Goal: Transaction & Acquisition: Subscribe to service/newsletter

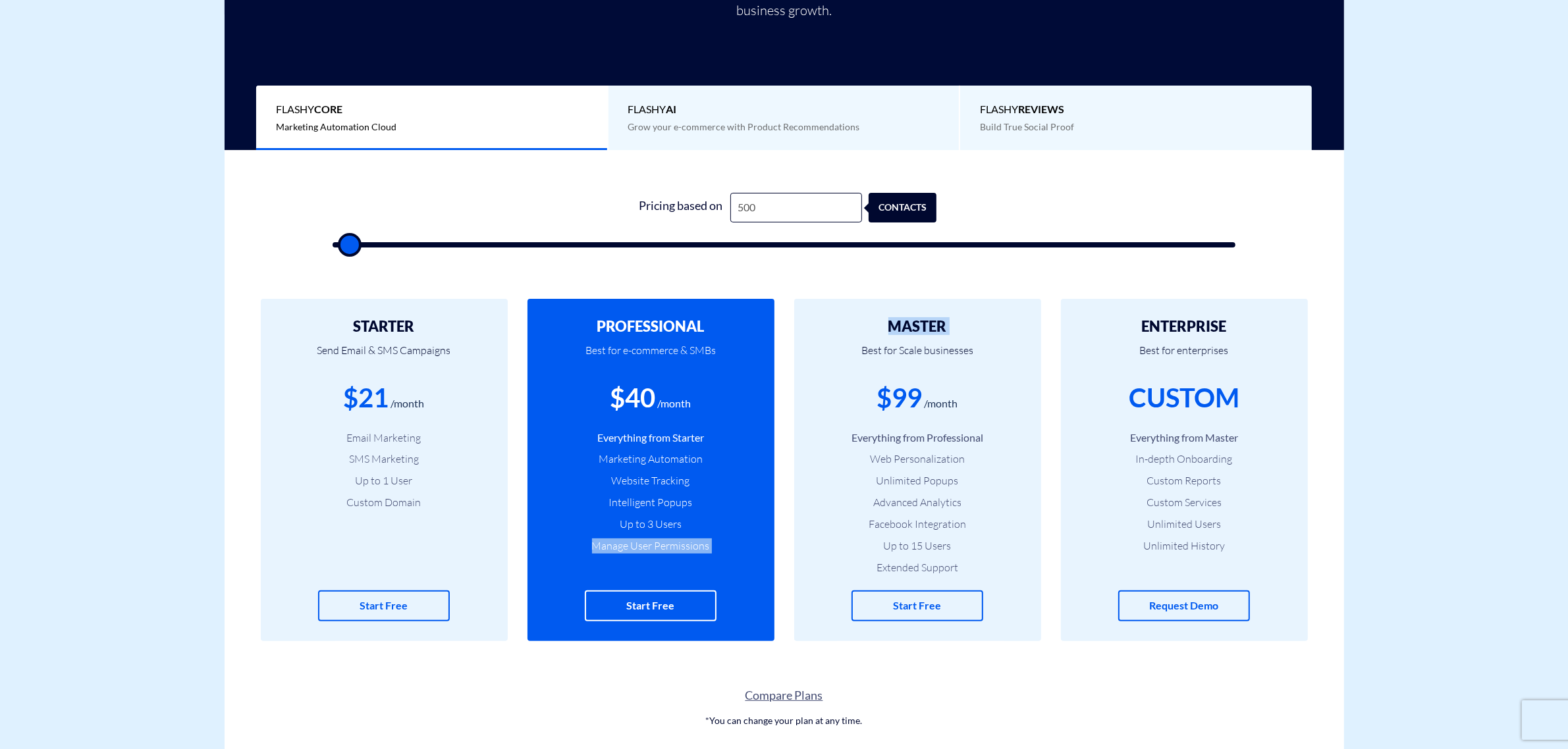
drag, startPoint x: 591, startPoint y: 539, endPoint x: 870, endPoint y: 343, distance: 341.0
click at [863, 349] on div "STARTER Send Email & SMS Campaigns $21 /month Email Marketing SMS Marketing Up …" at bounding box center [784, 470] width 1119 height 395
click at [774, 212] on input "500" at bounding box center [796, 208] width 132 height 30
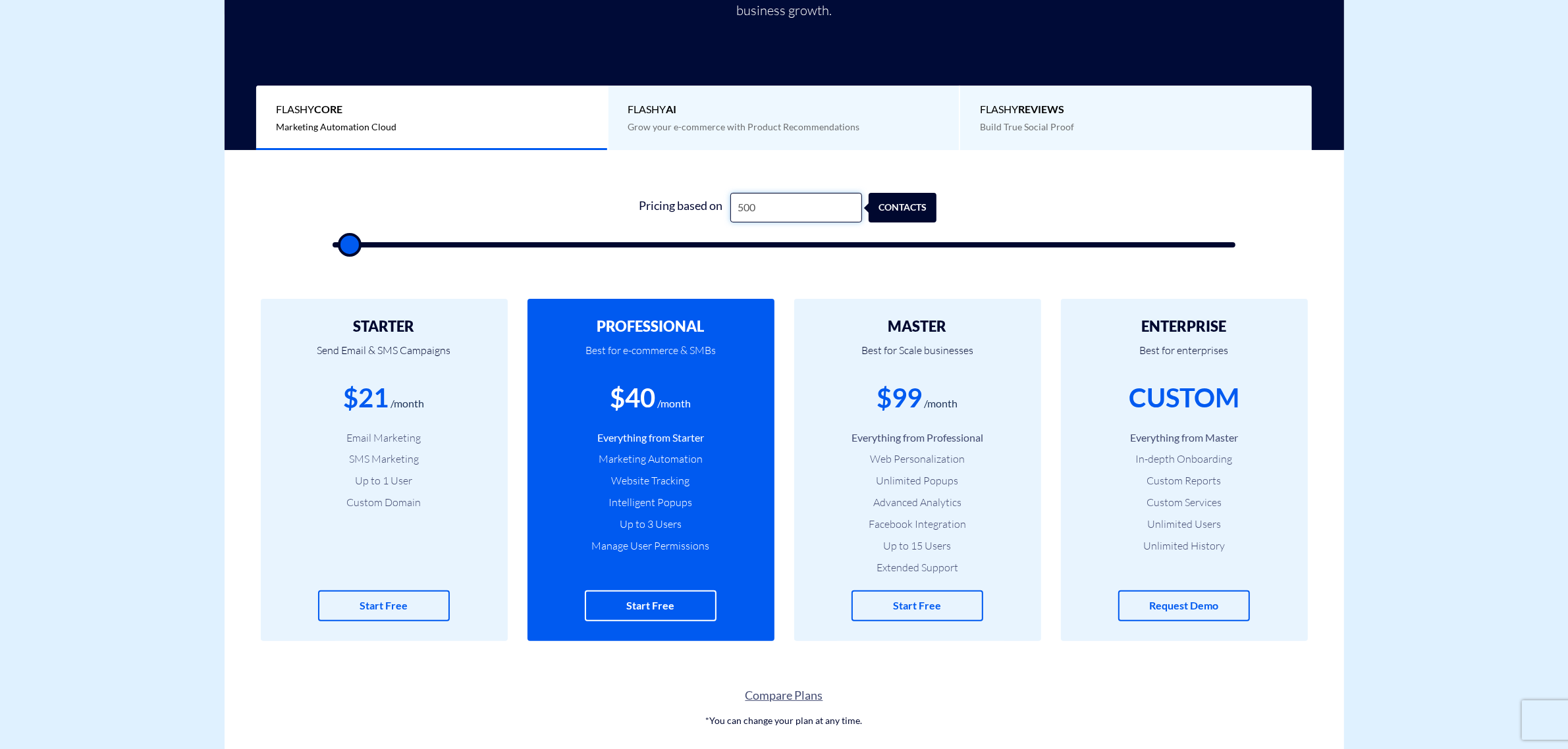
type input "1"
type input "500"
type input "12"
type input "500"
type input "122"
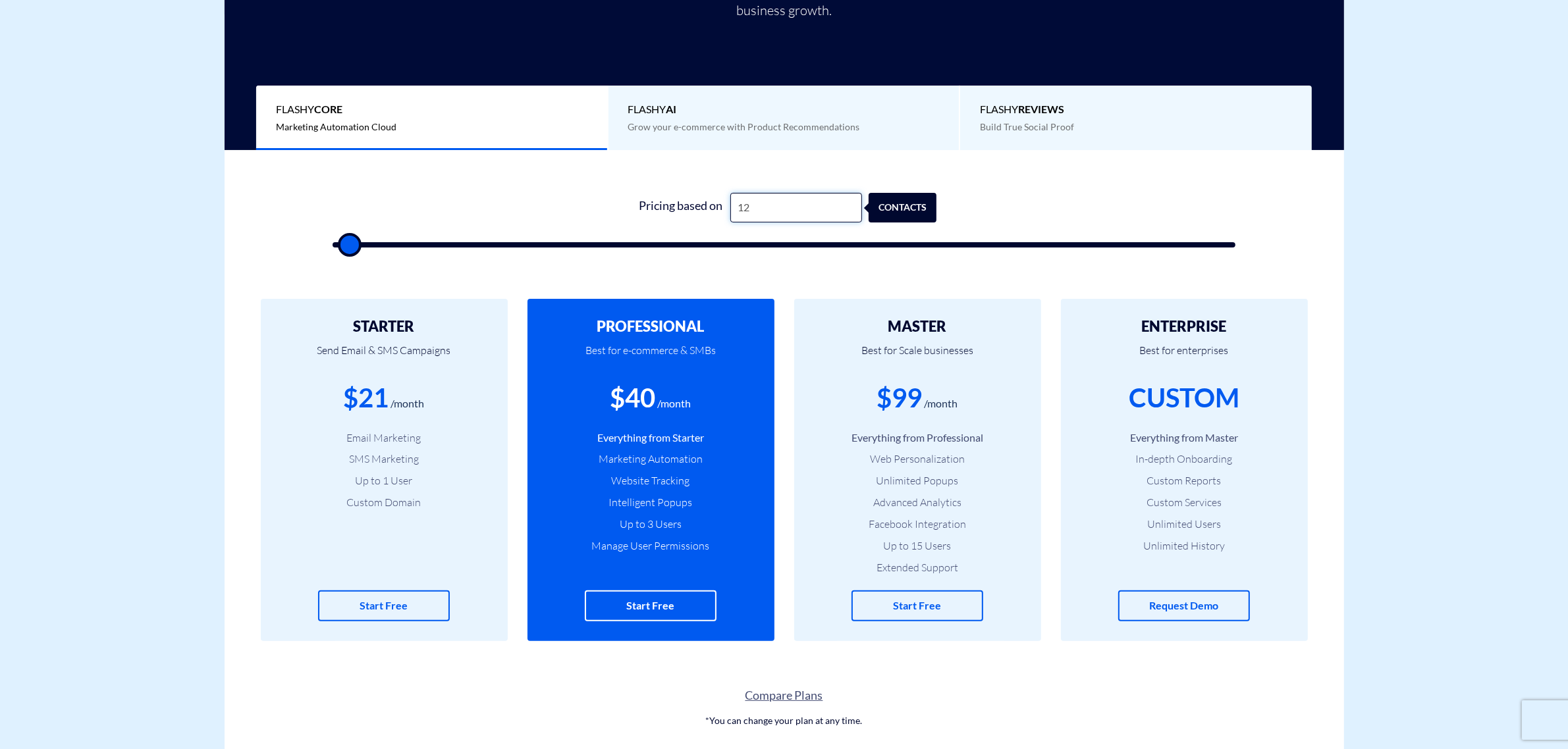
type input "500"
type input "1,222"
type input "1000"
type input "12,222"
type input "12000"
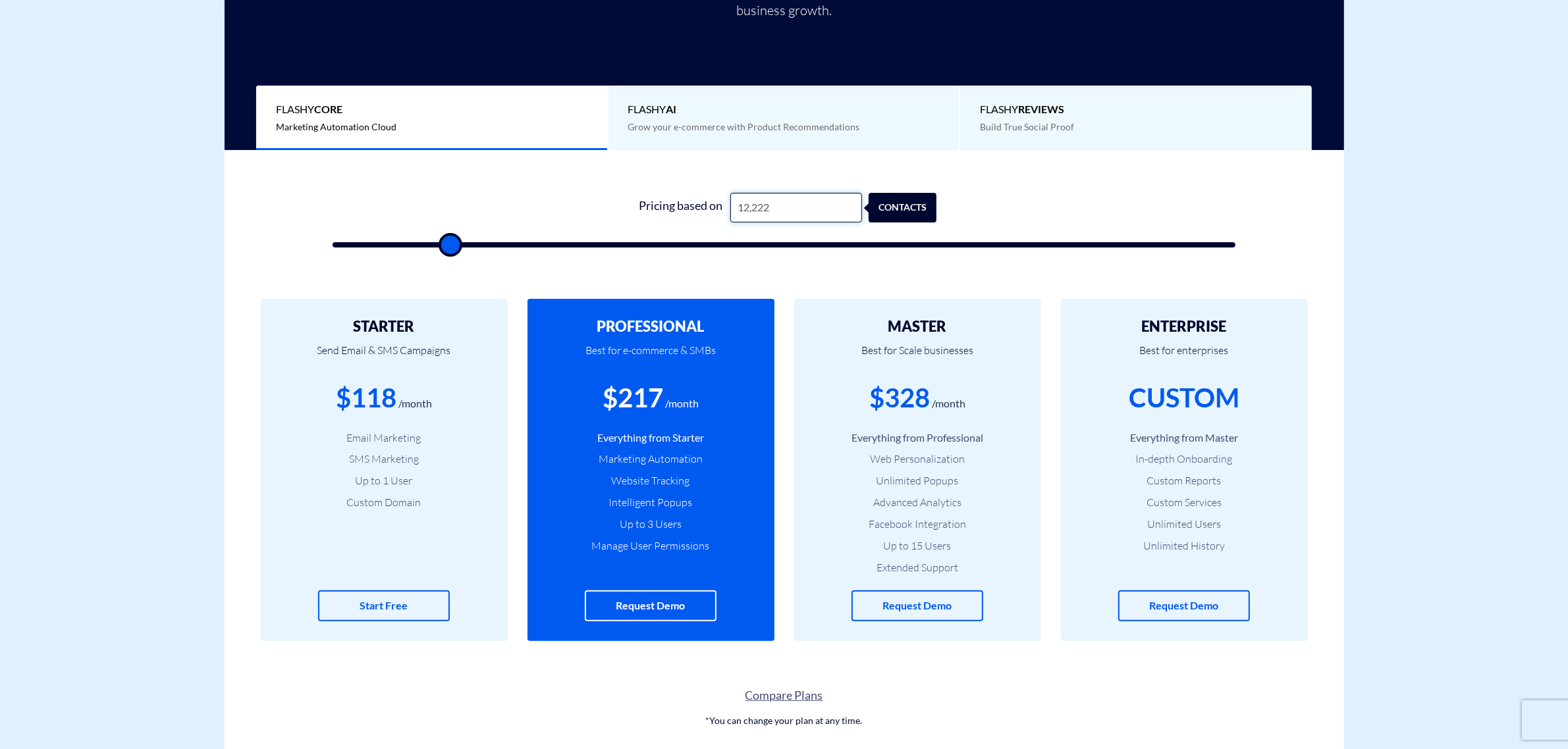
click at [787, 212] on input "12,222" at bounding box center [796, 208] width 132 height 30
click at [786, 208] on input "12,222" at bounding box center [796, 208] width 132 height 30
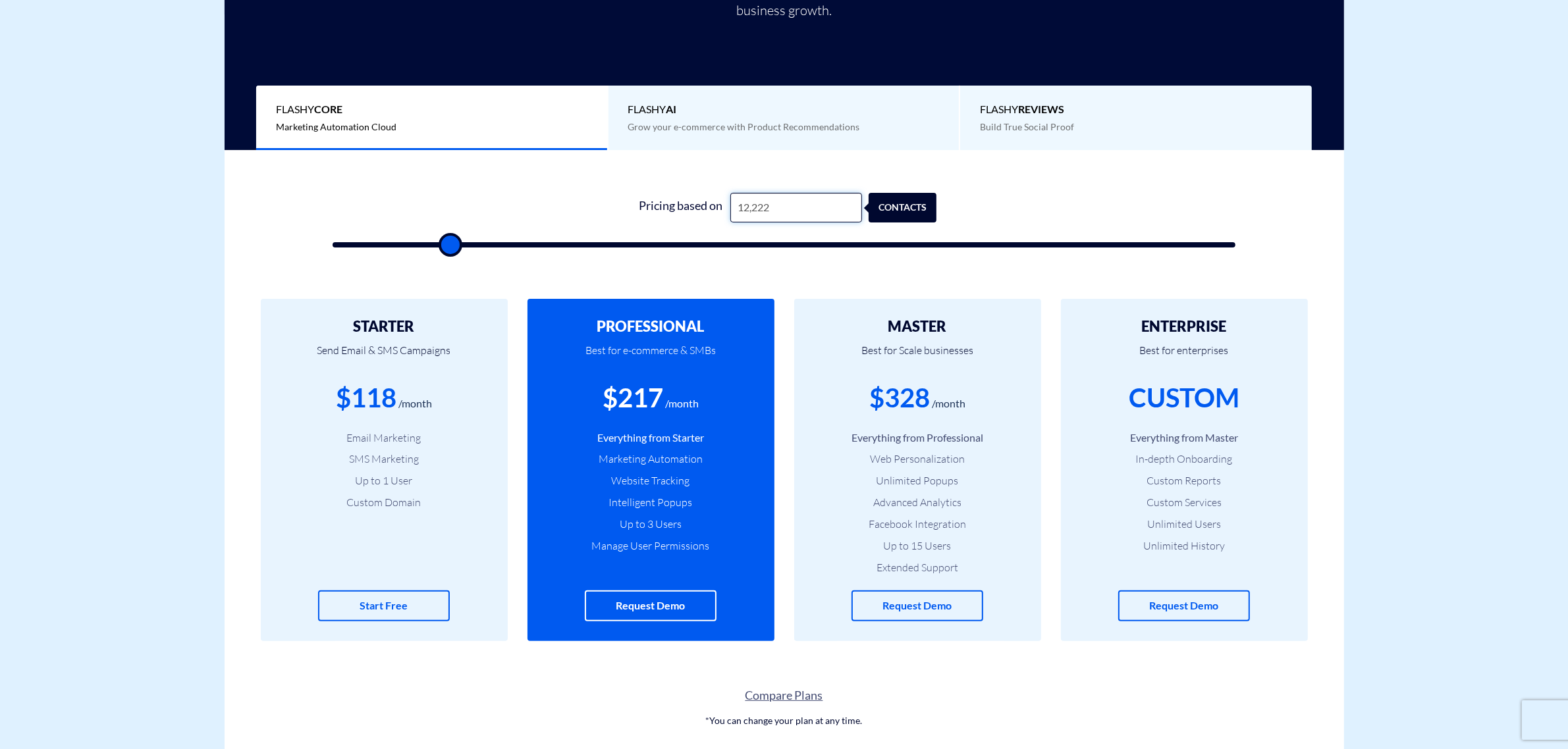
type input "500"
click at [656, 324] on h2 "PROFESSIONAL" at bounding box center [651, 327] width 207 height 16
click at [908, 329] on h2 "MASTER" at bounding box center [918, 327] width 207 height 16
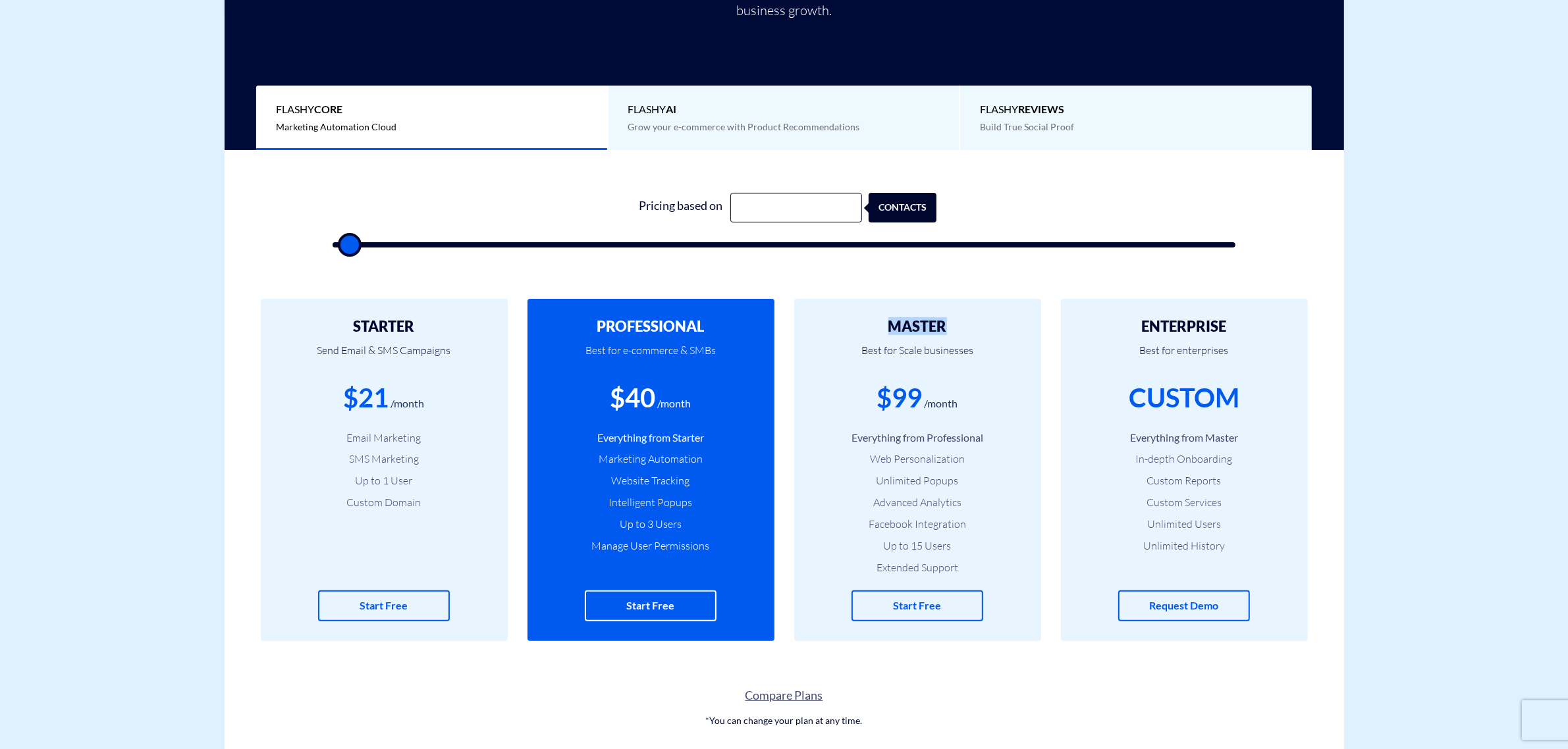
click at [908, 329] on h2 "MASTER" at bounding box center [918, 327] width 207 height 16
